Goal: Transaction & Acquisition: Download file/media

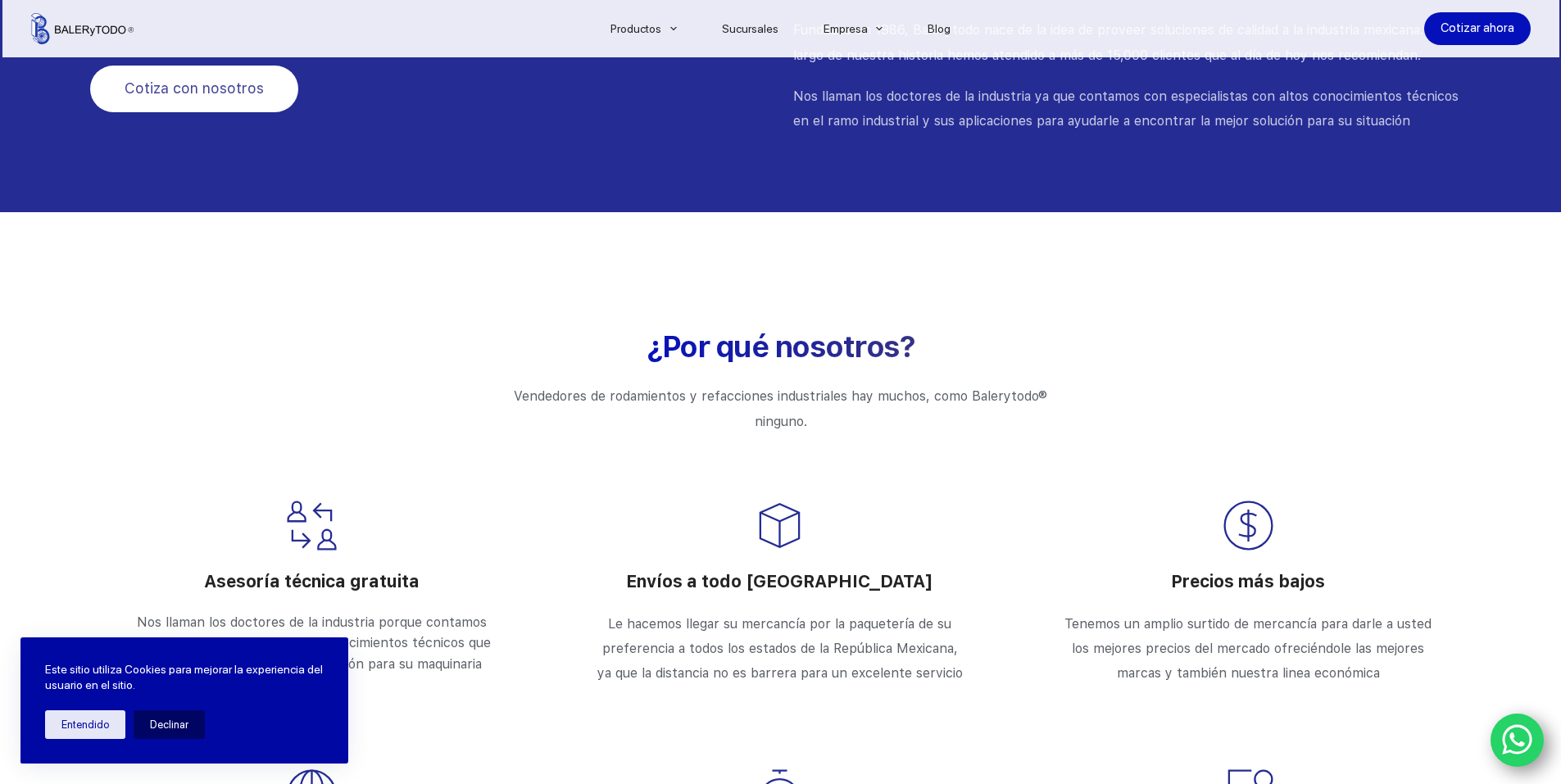
scroll to position [1941, 0]
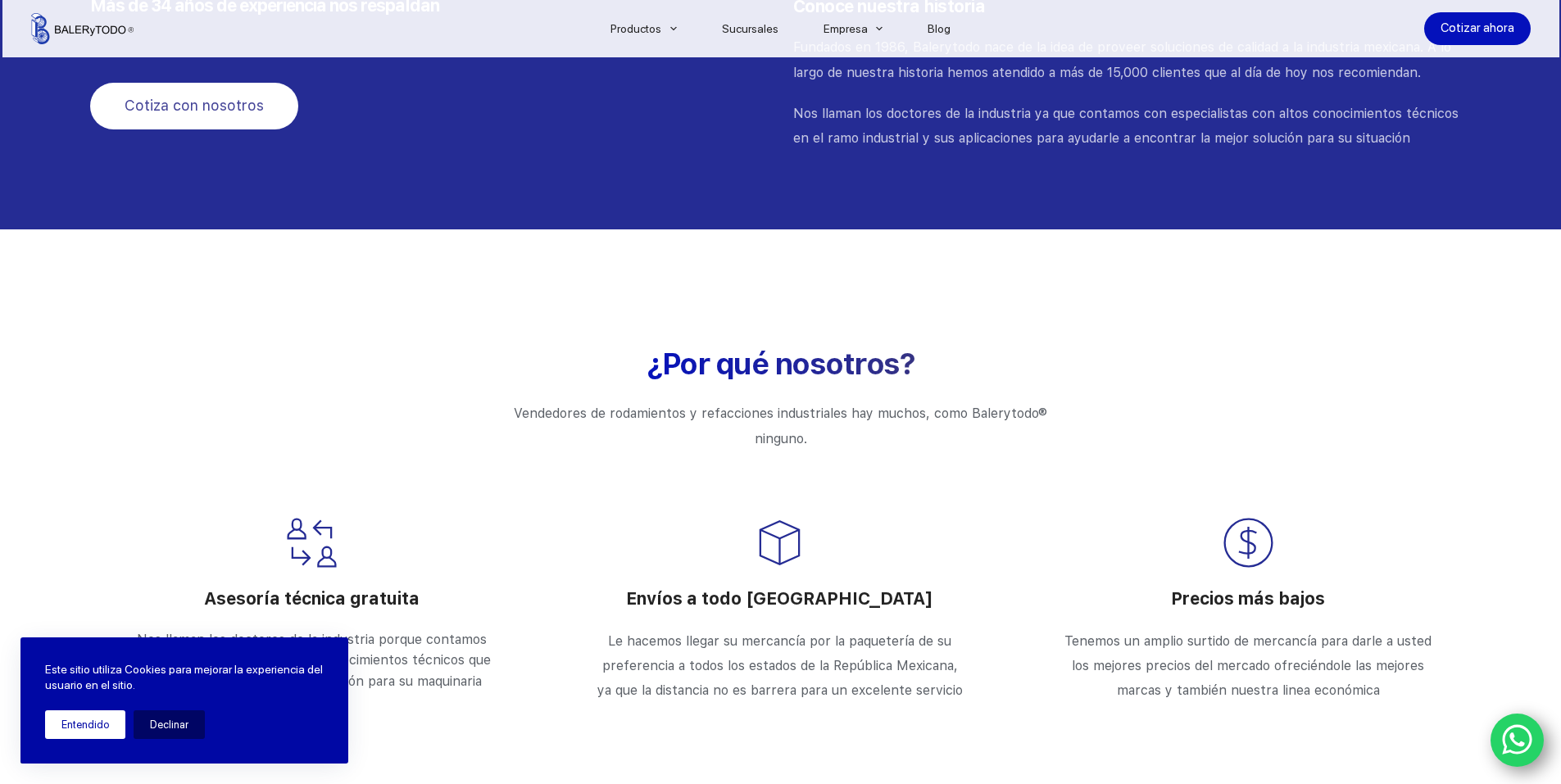
click at [84, 727] on button "Entendido" at bounding box center [85, 724] width 80 height 29
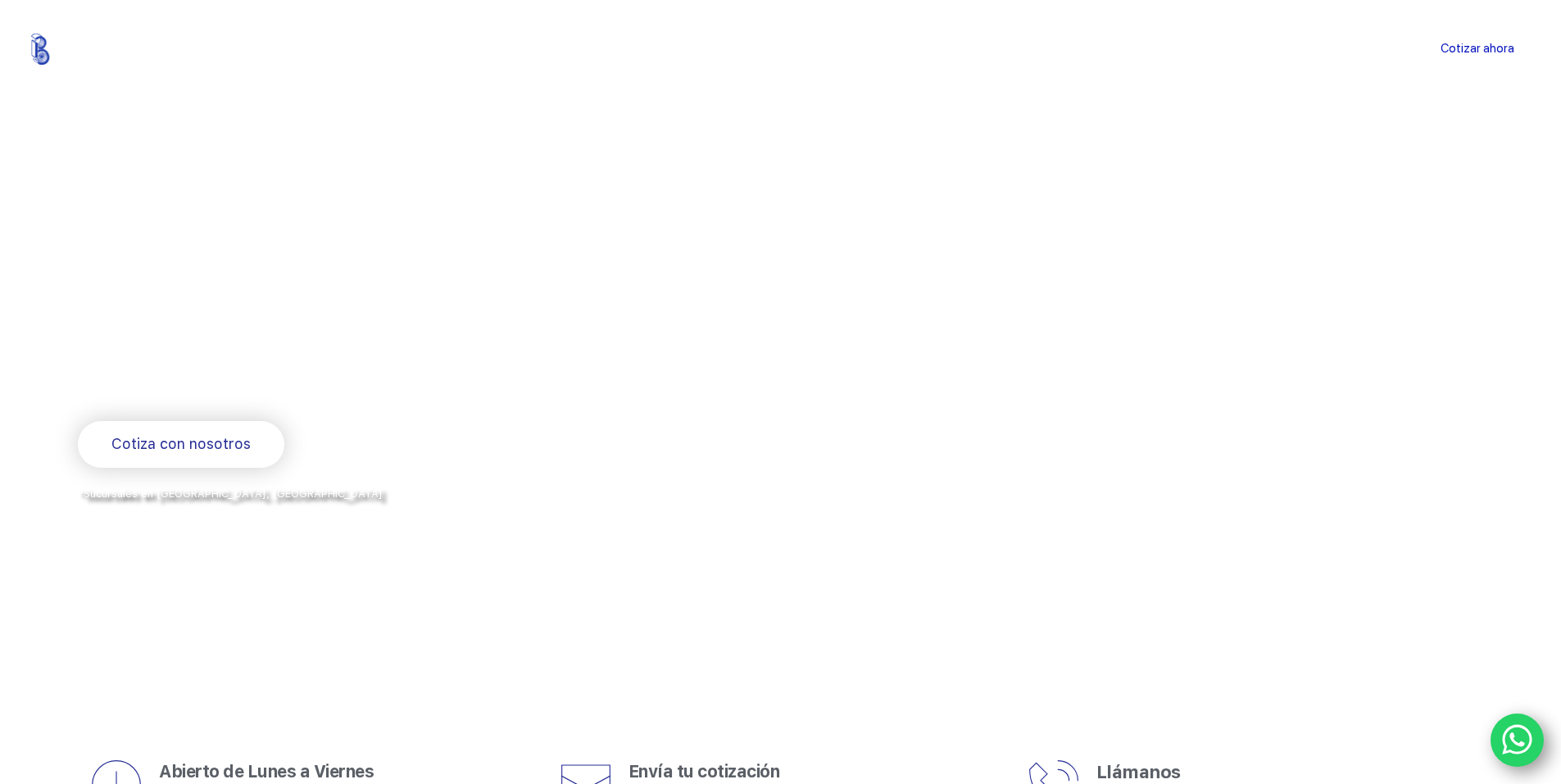
scroll to position [0, 0]
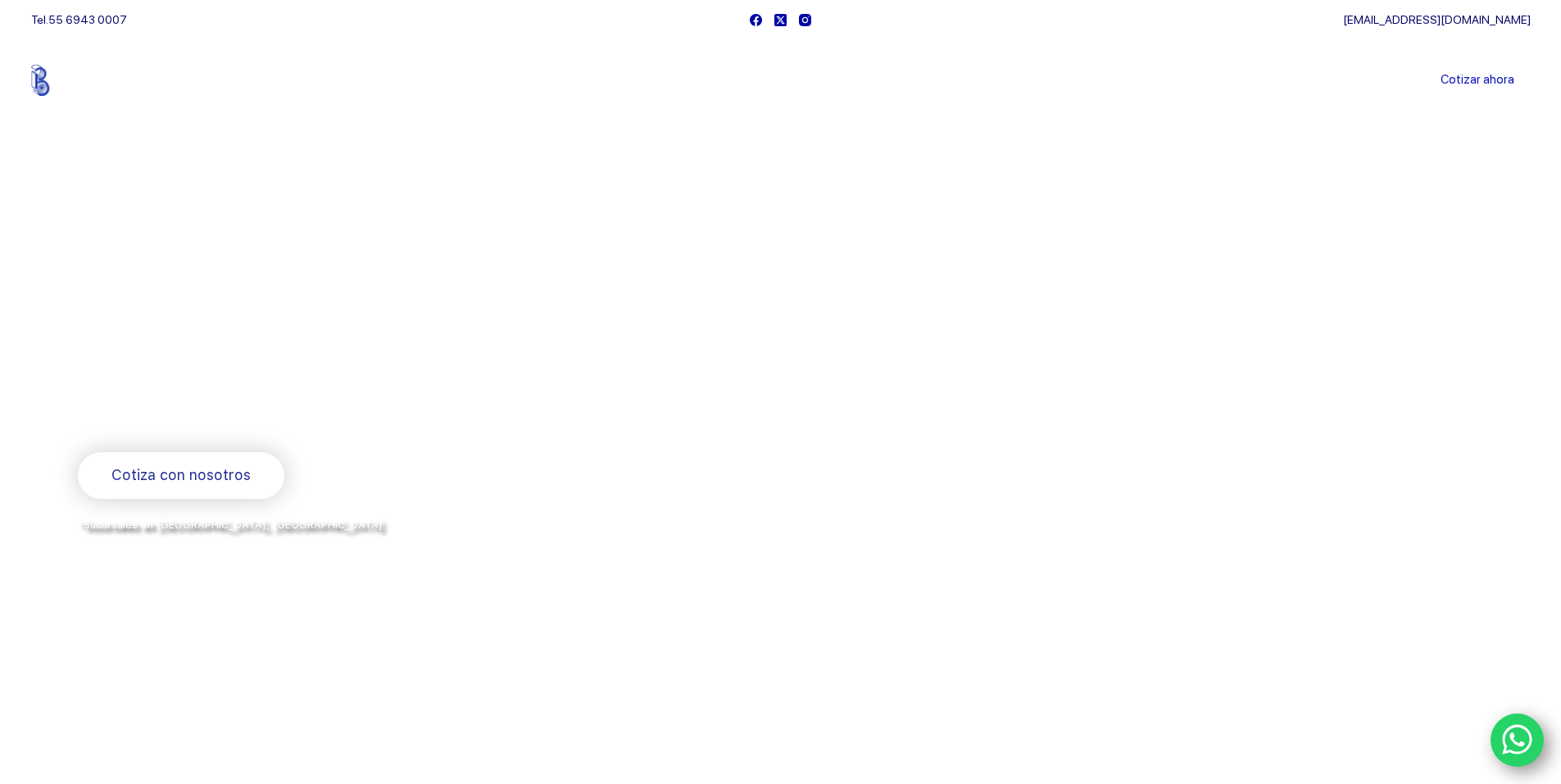
click at [759, 80] on link "Sucursales" at bounding box center [750, 80] width 102 height 0
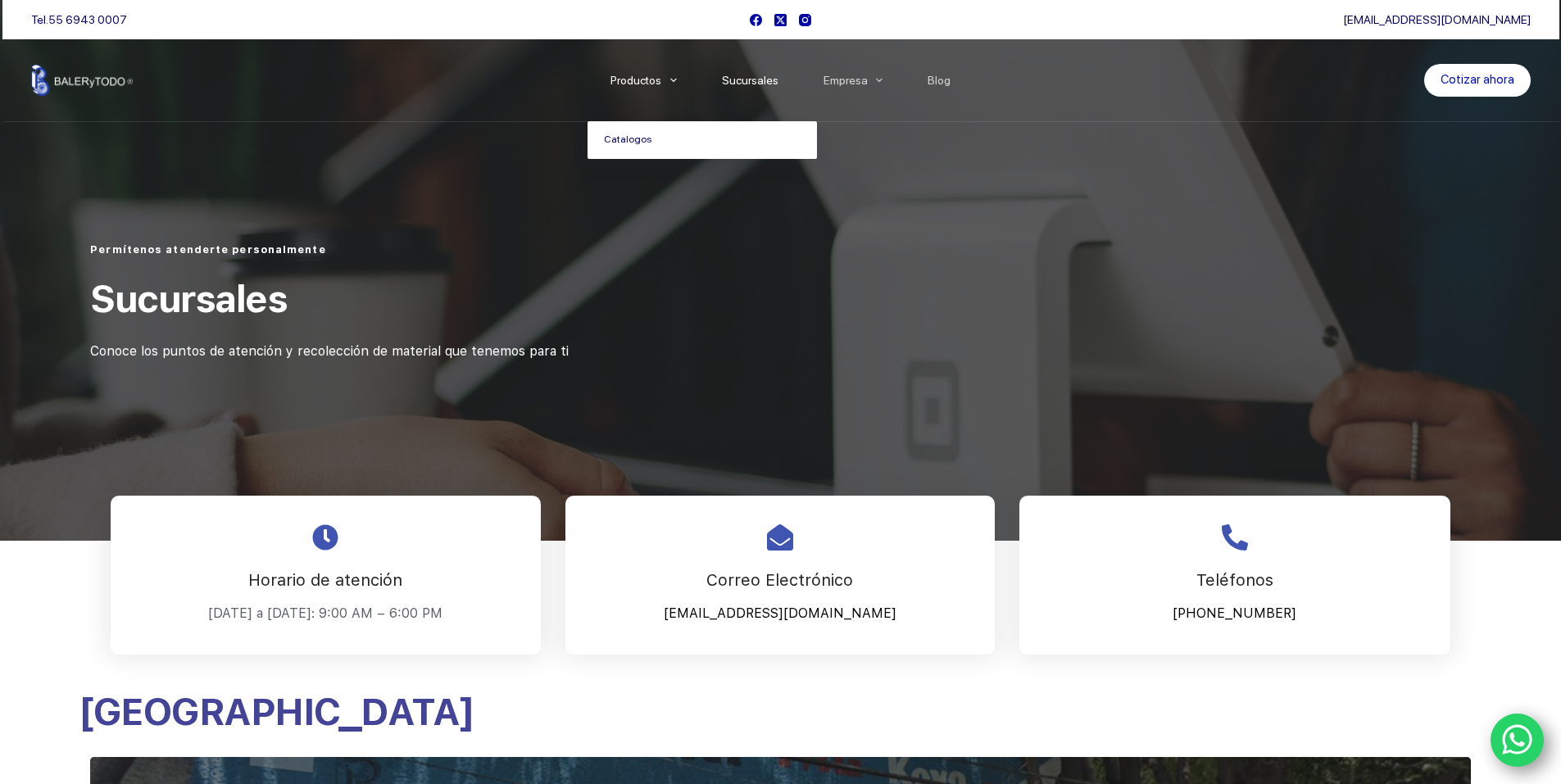
click at [625, 144] on link "Catalogos" at bounding box center [702, 140] width 230 height 37
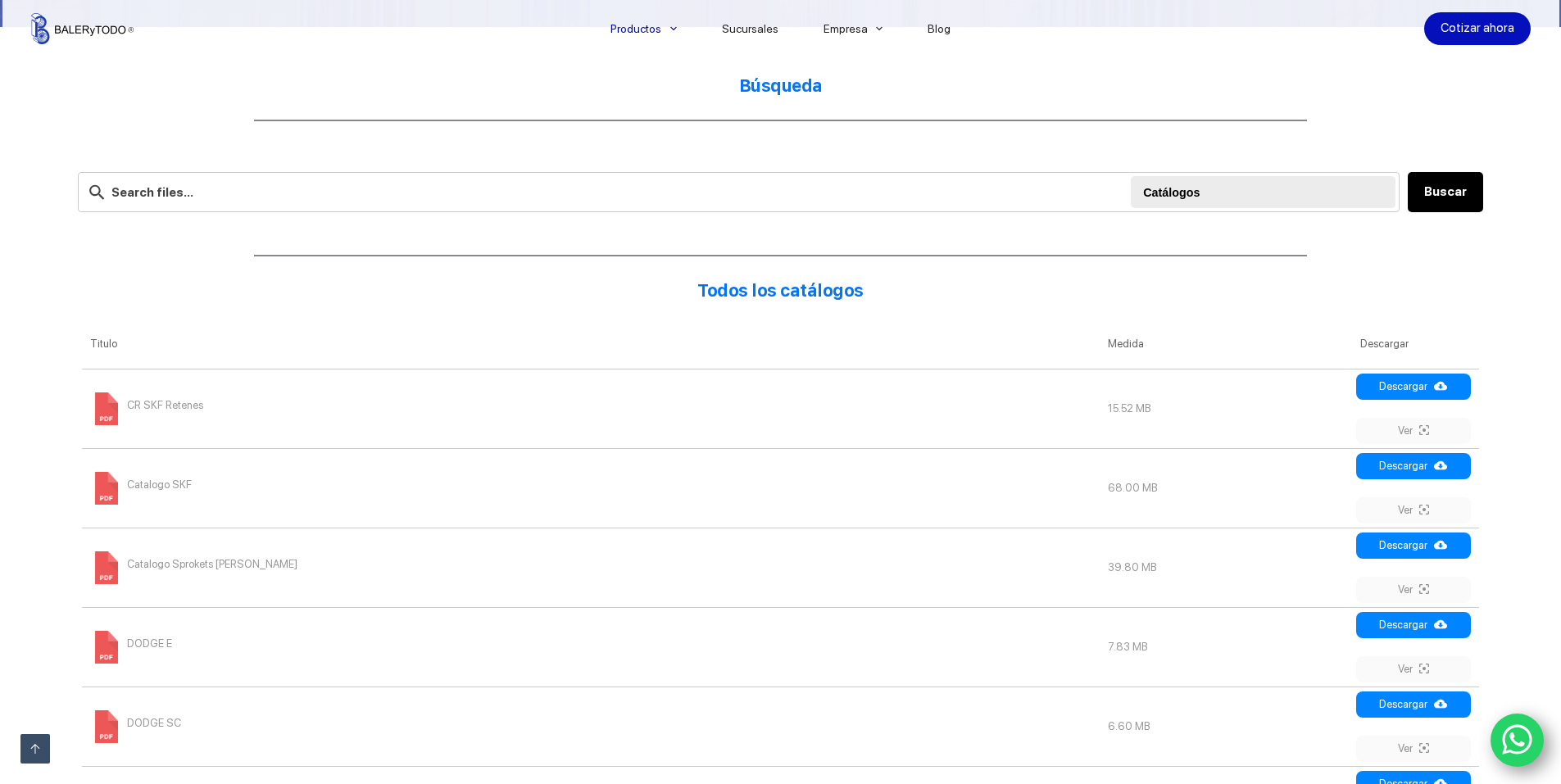
scroll to position [492, 0]
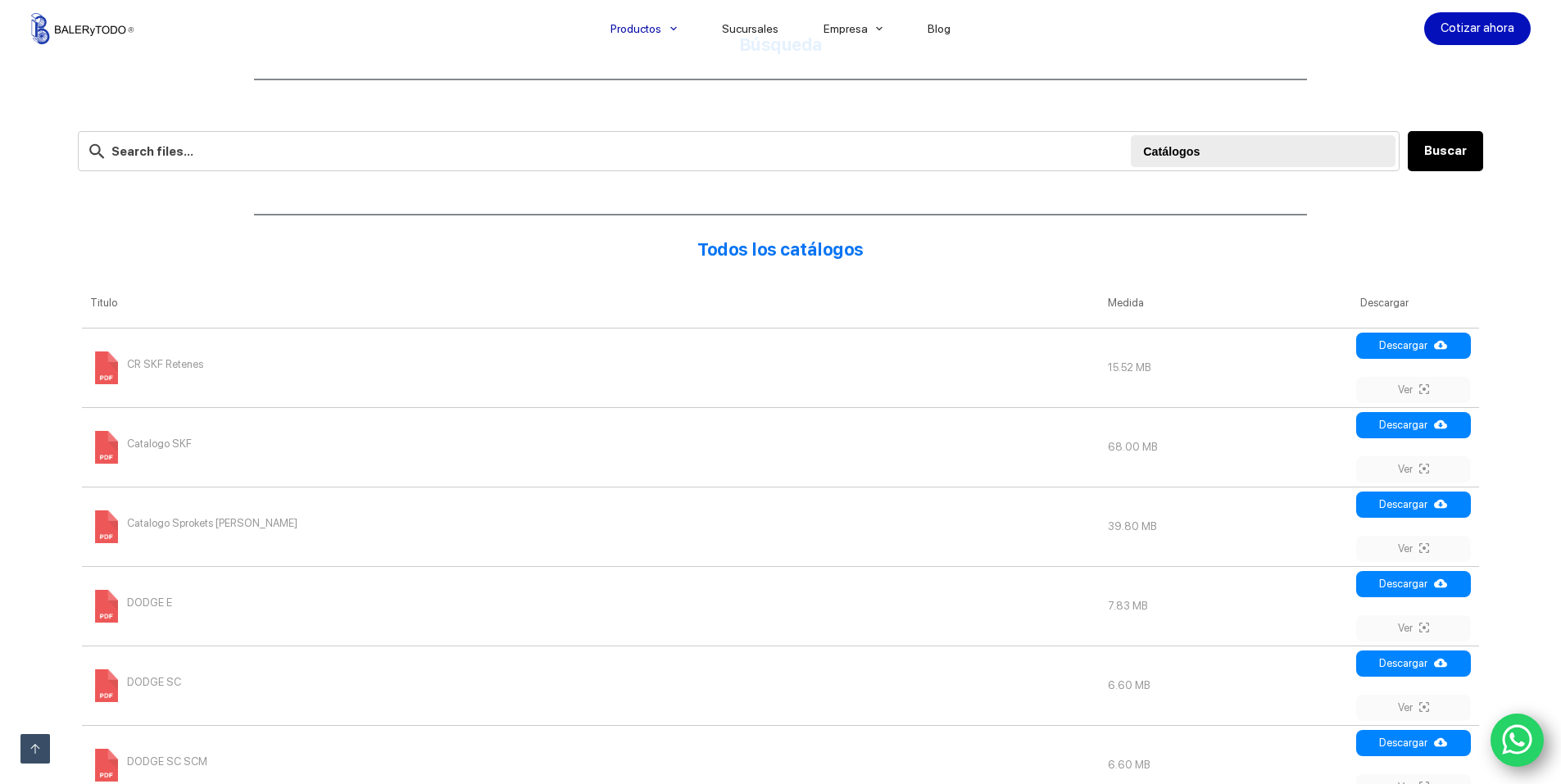
click at [163, 437] on span "Catalogo SKF" at bounding box center [159, 444] width 64 height 26
